Goal: Task Accomplishment & Management: Use online tool/utility

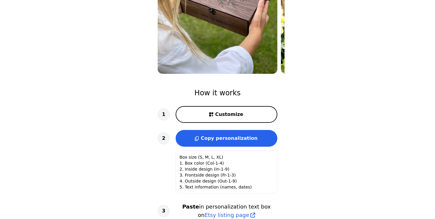
scroll to position [123, 0]
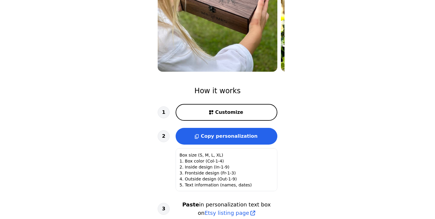
click at [244, 111] on button "Customize" at bounding box center [227, 112] width 102 height 17
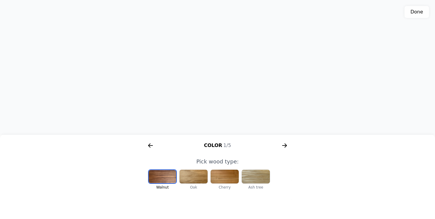
scroll to position [187, 0]
click at [163, 176] on div at bounding box center [163, 176] width 28 height 13
click at [195, 178] on div at bounding box center [193, 177] width 28 height 14
click at [219, 175] on div at bounding box center [225, 177] width 28 height 14
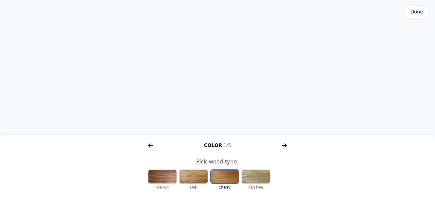
click at [258, 181] on div at bounding box center [256, 177] width 28 height 14
click at [226, 177] on div at bounding box center [225, 177] width 28 height 14
click at [285, 144] on icon "arrow right short" at bounding box center [285, 146] width 10 height 10
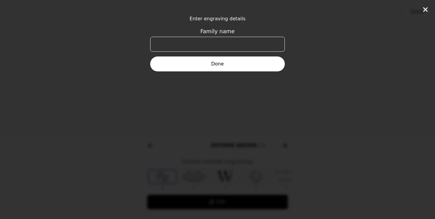
scroll to position [0, 230]
click at [207, 43] on input "Family name" at bounding box center [217, 44] width 135 height 15
type input "Staricky"
click at [228, 67] on button "Done" at bounding box center [217, 64] width 135 height 15
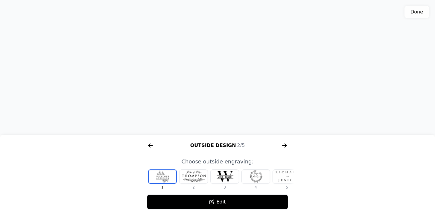
click at [286, 144] on icon "arrow right short" at bounding box center [285, 146] width 10 height 10
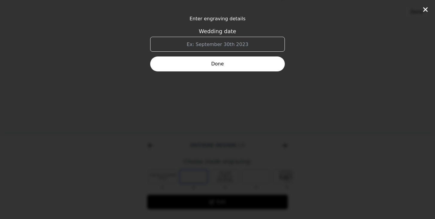
scroll to position [0, 383]
click at [218, 48] on input "Wedding date" at bounding box center [217, 44] width 135 height 15
type input "[DATE]"
click at [217, 63] on button "Done" at bounding box center [217, 64] width 135 height 15
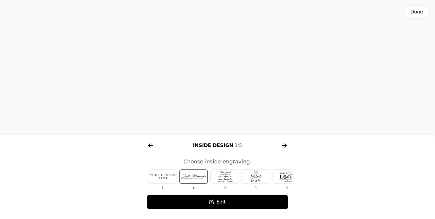
scroll to position [187, 0]
click at [160, 174] on div at bounding box center [162, 177] width 28 height 14
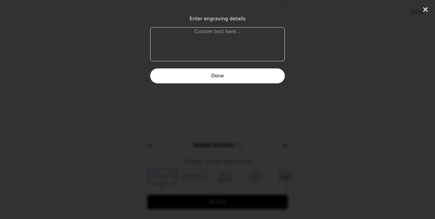
click at [178, 33] on textarea at bounding box center [217, 44] width 135 height 34
paste textarea "Wishing you a lifetime of love and happiness."
type textarea "Wishing you a lifetime of love and happiness."
click at [199, 77] on button "Done" at bounding box center [217, 76] width 135 height 15
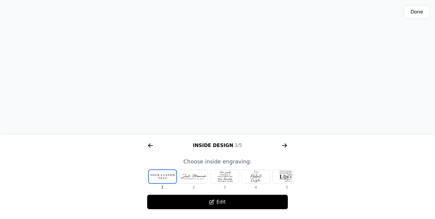
click at [192, 174] on div at bounding box center [193, 177] width 28 height 14
click at [223, 178] on div at bounding box center [225, 177] width 28 height 14
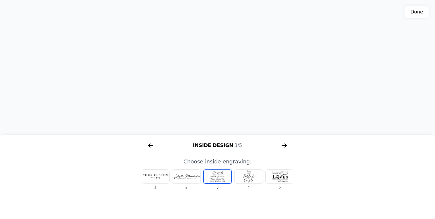
click at [250, 180] on div at bounding box center [249, 177] width 28 height 14
click at [251, 177] on div at bounding box center [249, 177] width 28 height 14
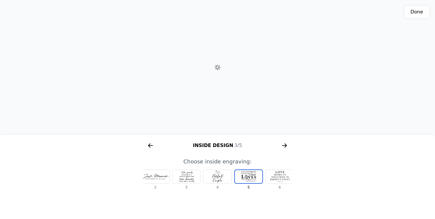
scroll to position [0, 69]
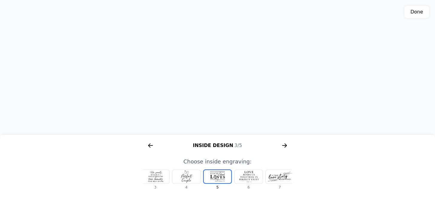
click at [255, 178] on div at bounding box center [249, 177] width 28 height 14
click at [252, 179] on div at bounding box center [249, 177] width 28 height 14
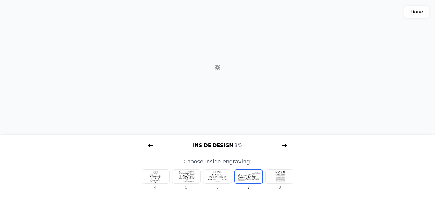
scroll to position [0, 132]
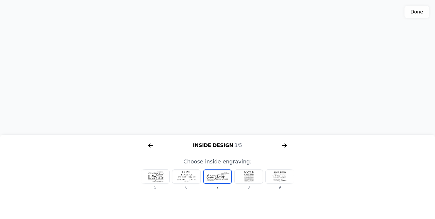
click at [275, 178] on div at bounding box center [280, 177] width 28 height 14
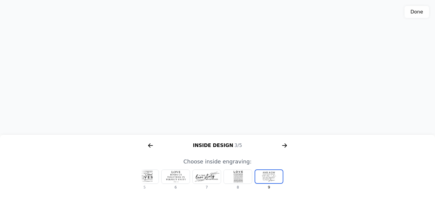
scroll to position [135, 0]
click at [149, 178] on div at bounding box center [144, 177] width 28 height 14
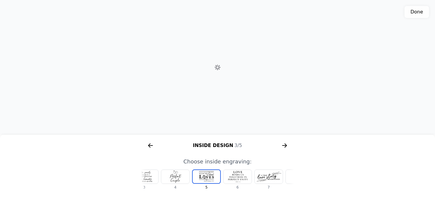
scroll to position [0, 69]
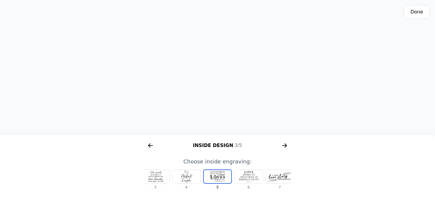
click at [147, 146] on icon "arrow right short" at bounding box center [151, 146] width 10 height 10
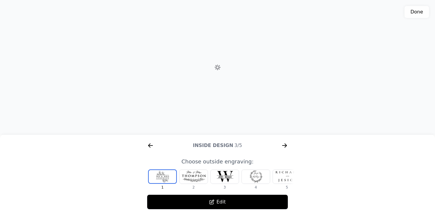
scroll to position [0, 230]
click at [156, 178] on div at bounding box center [163, 176] width 28 height 13
click at [287, 145] on icon "arrow right short" at bounding box center [285, 146] width 10 height 10
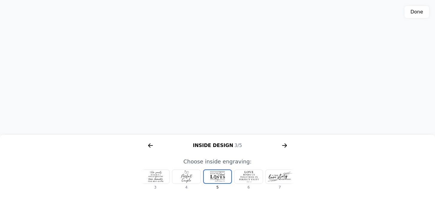
scroll to position [134, 0]
click at [154, 180] on div at bounding box center [155, 177] width 28 height 14
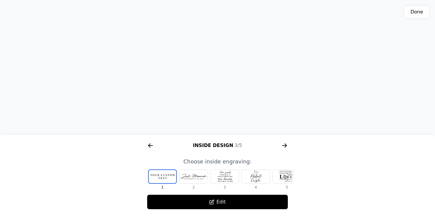
click at [155, 181] on div at bounding box center [163, 176] width 28 height 13
click at [193, 204] on button "Edit" at bounding box center [217, 202] width 141 height 15
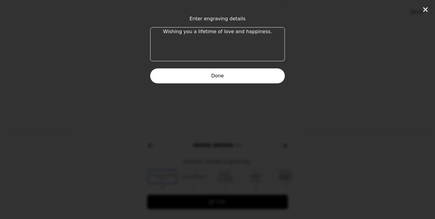
click at [201, 81] on button "Done" at bounding box center [217, 76] width 135 height 15
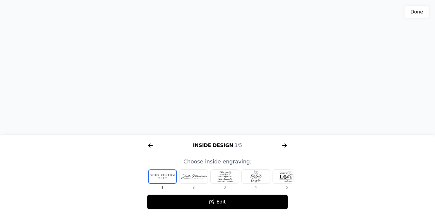
click at [192, 180] on div at bounding box center [193, 177] width 28 height 14
click at [192, 200] on button "Edit" at bounding box center [217, 202] width 141 height 15
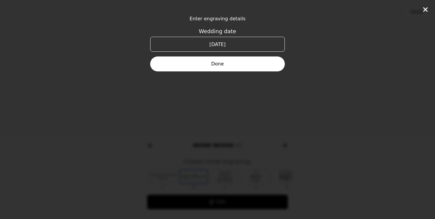
click at [206, 61] on button "Done" at bounding box center [217, 64] width 135 height 15
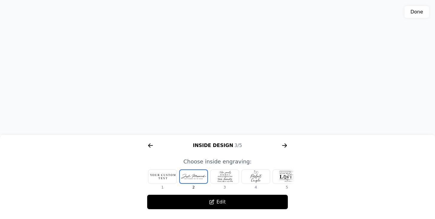
click at [229, 176] on div at bounding box center [225, 177] width 28 height 14
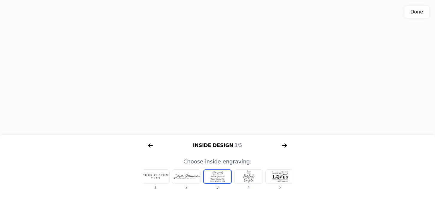
click at [248, 182] on div at bounding box center [249, 177] width 28 height 14
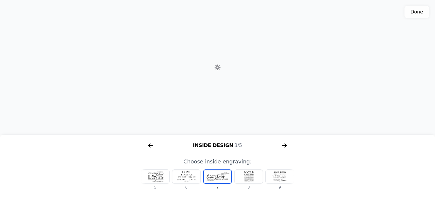
click at [248, 182] on div at bounding box center [249, 177] width 28 height 14
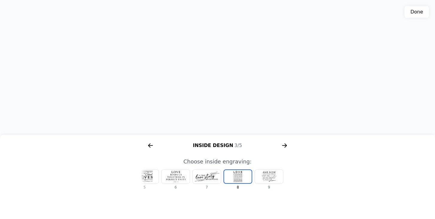
click at [260, 180] on div at bounding box center [269, 177] width 28 height 14
click at [146, 177] on div at bounding box center [144, 177] width 28 height 14
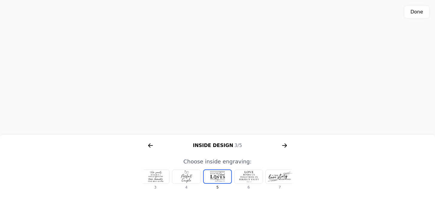
click at [147, 178] on div at bounding box center [155, 177] width 28 height 14
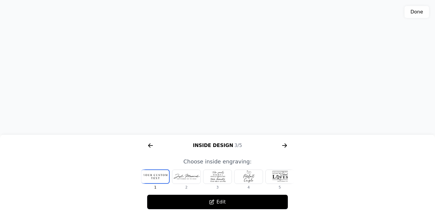
scroll to position [0, 0]
click at [193, 182] on div at bounding box center [193, 177] width 28 height 14
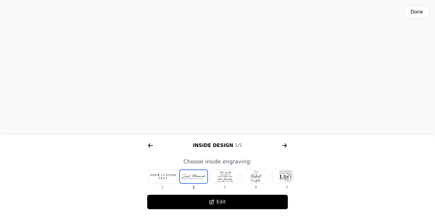
click at [171, 179] on div at bounding box center [162, 177] width 28 height 14
click at [286, 180] on div at bounding box center [287, 177] width 28 height 14
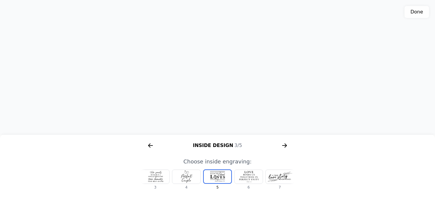
click at [286, 180] on div at bounding box center [280, 177] width 28 height 14
click at [282, 178] on div at bounding box center [280, 177] width 28 height 14
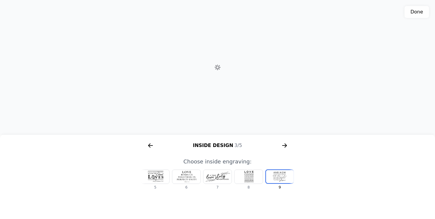
scroll to position [0, 142]
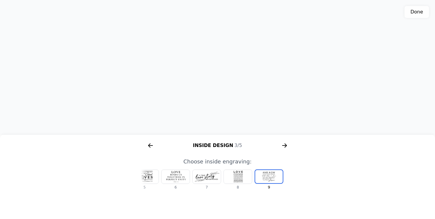
click at [287, 144] on icon "arrow right short" at bounding box center [285, 146] width 10 height 10
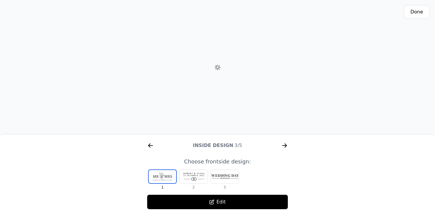
scroll to position [0, 536]
click at [187, 177] on div at bounding box center [193, 177] width 28 height 14
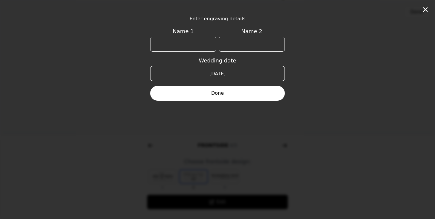
click at [173, 45] on input "Name 1" at bounding box center [183, 44] width 66 height 15
type input "[PERSON_NAME]"
click at [236, 44] on input "Name 2" at bounding box center [252, 44] width 66 height 15
type input "[PERSON_NAME]"
click at [226, 92] on button "Done" at bounding box center [217, 93] width 135 height 15
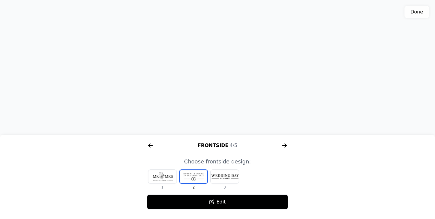
drag, startPoint x: 268, startPoint y: 38, endPoint x: 132, endPoint y: 25, distance: 136.1
click at [132, 25] on div "3D model. Use mouse, touch or arrow keys to move." at bounding box center [217, 67] width 435 height 135
drag, startPoint x: 228, startPoint y: 91, endPoint x: 225, endPoint y: 90, distance: 3.0
click at [225, 90] on div "3D model. Use mouse, touch or arrow keys to move." at bounding box center [217, 67] width 435 height 135
click at [285, 147] on icon "arrow right short" at bounding box center [285, 146] width 10 height 10
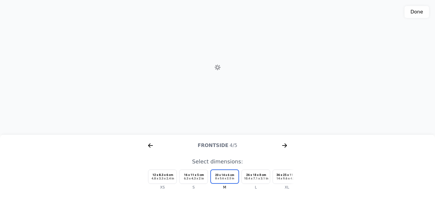
scroll to position [0, 689]
click at [283, 171] on div at bounding box center [287, 177] width 28 height 14
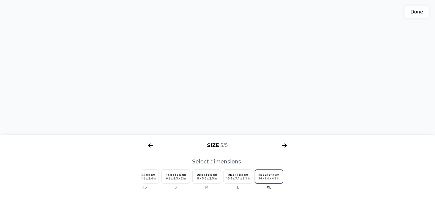
click at [238, 171] on div at bounding box center [238, 177] width 28 height 14
click at [266, 176] on div at bounding box center [269, 177] width 28 height 14
drag, startPoint x: 242, startPoint y: 89, endPoint x: 248, endPoint y: 121, distance: 32.9
click at [248, 121] on div "3D model. Use mouse, touch or arrow keys to move." at bounding box center [217, 67] width 435 height 135
drag, startPoint x: 235, startPoint y: 75, endPoint x: 243, endPoint y: 58, distance: 19.4
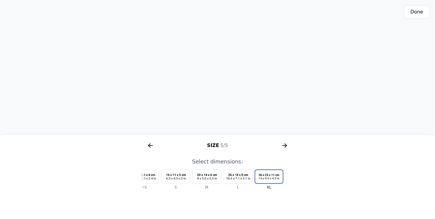
click at [243, 58] on div "3D model. Use mouse, touch or arrow keys to move." at bounding box center [217, 67] width 435 height 135
click at [283, 145] on icon "arrow right short" at bounding box center [284, 145] width 4 height 1
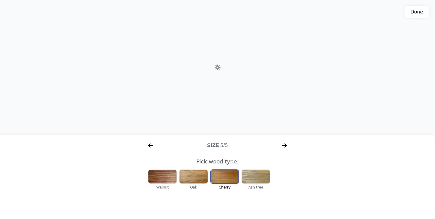
scroll to position [0, 77]
click at [255, 176] on div at bounding box center [256, 177] width 28 height 14
click at [229, 171] on div at bounding box center [225, 177] width 28 height 14
click at [165, 175] on div at bounding box center [162, 177] width 28 height 14
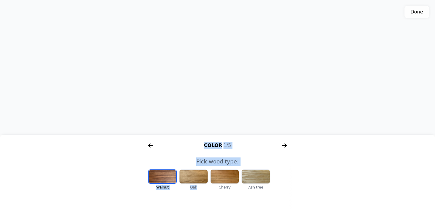
drag, startPoint x: 208, startPoint y: 89, endPoint x: 195, endPoint y: 208, distance: 120.4
click at [195, 208] on div "Done AR Color 1/5 Outside Design 2/5 Inside Design 3/5 Frontside 4/5 Size 5/5 P…" at bounding box center [217, 109] width 435 height 219
click at [197, 172] on div at bounding box center [193, 177] width 28 height 14
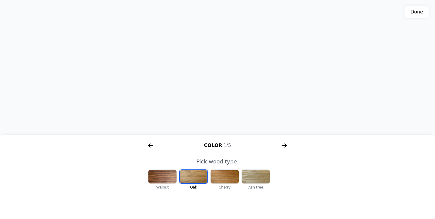
click at [225, 176] on div at bounding box center [225, 177] width 28 height 14
click at [169, 174] on div at bounding box center [162, 177] width 28 height 14
drag, startPoint x: 195, startPoint y: 91, endPoint x: 198, endPoint y: 85, distance: 6.3
click at [198, 85] on div "3D model. Use mouse, touch or arrow keys to move." at bounding box center [217, 67] width 435 height 135
click at [227, 169] on div "Walnut Oak Cherry Ash tree" at bounding box center [217, 178] width 153 height 24
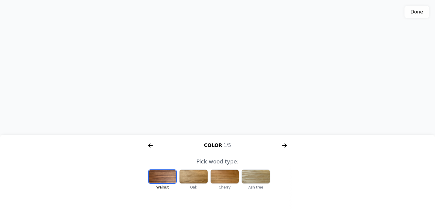
click at [226, 180] on div at bounding box center [225, 177] width 28 height 14
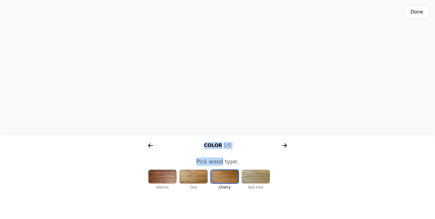
drag, startPoint x: 220, startPoint y: 96, endPoint x: 223, endPoint y: 164, distance: 67.9
click at [223, 164] on div "Done AR Color 1/5 Outside Design 2/5 Inside Design 3/5 Frontside 4/5 Size 5/5 P…" at bounding box center [217, 109] width 435 height 219
drag, startPoint x: 206, startPoint y: 118, endPoint x: 201, endPoint y: 90, distance: 27.6
click at [201, 90] on div "3D model. Use mouse, touch or arrow keys to move." at bounding box center [217, 67] width 435 height 135
click at [208, 69] on div "3D model. Use mouse, touch or arrow keys to move." at bounding box center [217, 67] width 435 height 135
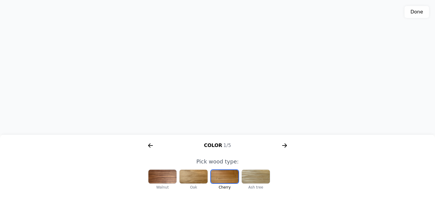
click at [209, 74] on div "3D model. Use mouse, touch or arrow keys to move." at bounding box center [217, 67] width 435 height 135
drag, startPoint x: 209, startPoint y: 74, endPoint x: 211, endPoint y: 118, distance: 44.6
click at [211, 118] on div "3D model. Use mouse, touch or arrow keys to move." at bounding box center [217, 67] width 435 height 135
click at [416, 14] on button "Done" at bounding box center [416, 12] width 25 height 12
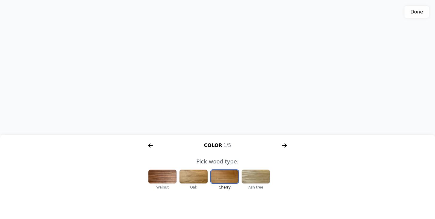
type textarea "Box size: XL 1. Box color: Col-3 (Cherry) 2. Inside design: In-9 3. Frontside d…"
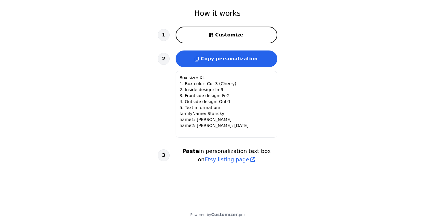
scroll to position [211, 0]
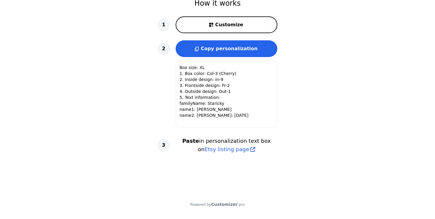
click at [212, 48] on span "Copy personalization" at bounding box center [229, 49] width 57 height 6
